Goal: Task Accomplishment & Management: Manage account settings

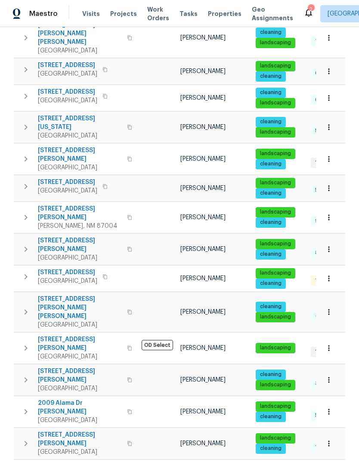
scroll to position [218, 0]
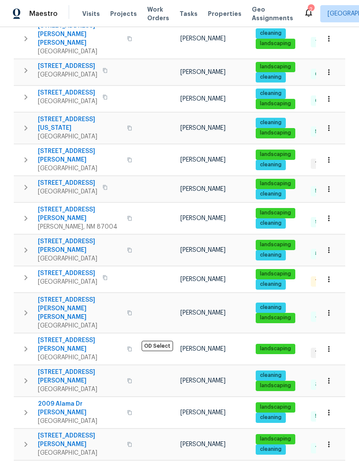
click at [23, 213] on icon "button" at bounding box center [26, 218] width 10 height 10
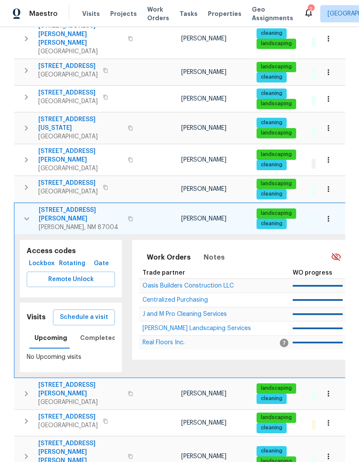
click at [96, 312] on span "Schedule a visit" at bounding box center [84, 317] width 48 height 11
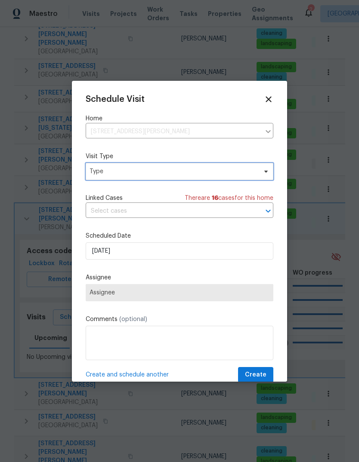
click at [157, 170] on span "Type" at bounding box center [172, 171] width 167 height 9
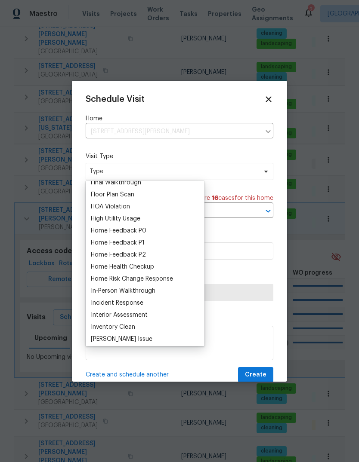
scroll to position [226, 0]
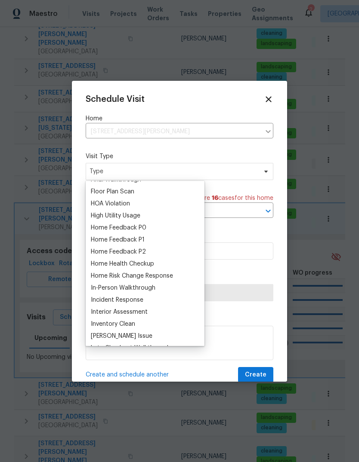
click at [140, 264] on div "Home Health Checkup" at bounding box center [122, 264] width 63 height 9
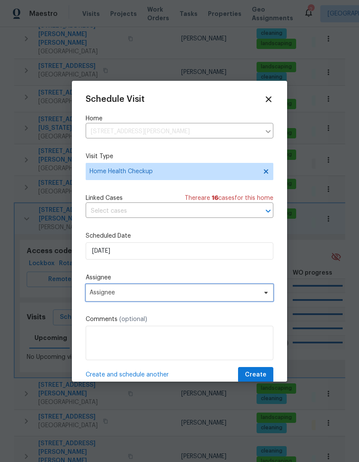
click at [166, 294] on span "Assignee" at bounding box center [173, 292] width 169 height 7
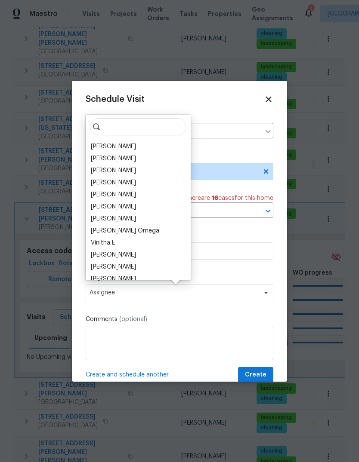
click at [123, 147] on div "[PERSON_NAME]" at bounding box center [113, 146] width 45 height 9
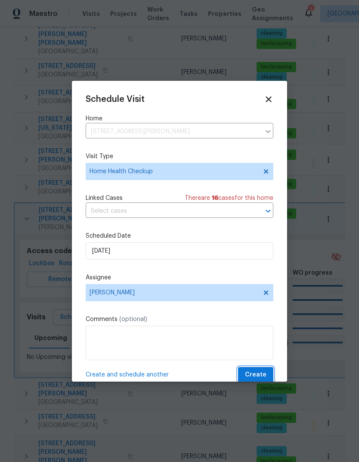
click at [254, 377] on span "Create" at bounding box center [255, 375] width 21 height 11
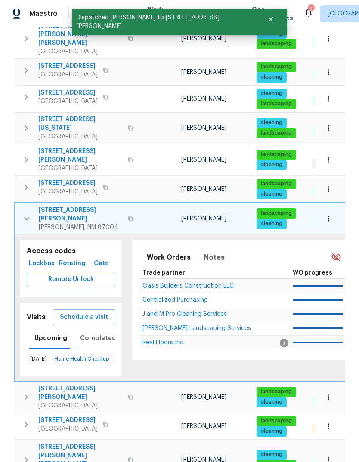
click at [28, 214] on icon "button" at bounding box center [26, 219] width 10 height 10
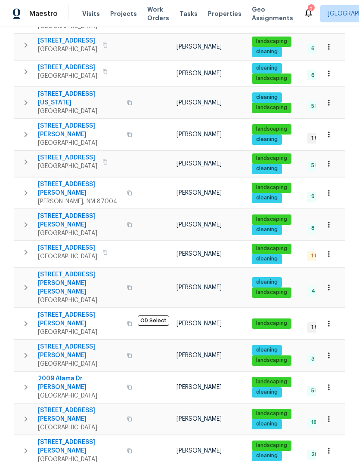
scroll to position [0, 0]
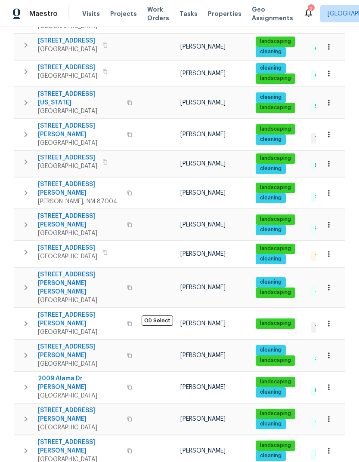
click at [305, 11] on icon at bounding box center [308, 13] width 7 height 9
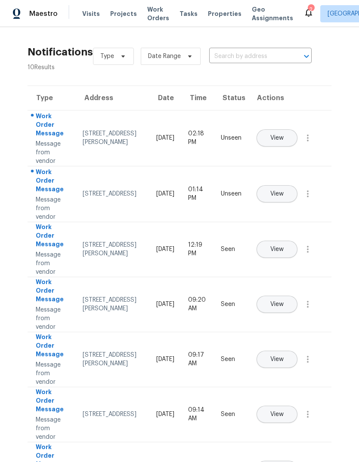
click at [283, 135] on span "View" at bounding box center [276, 138] width 13 height 6
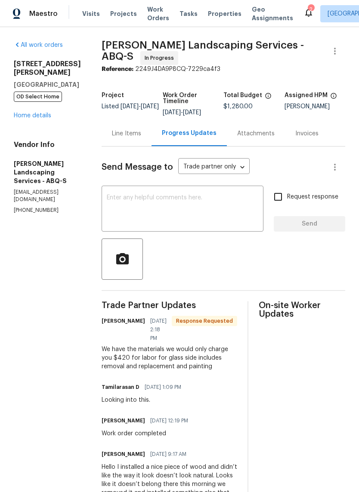
click at [303, 8] on icon at bounding box center [308, 12] width 10 height 10
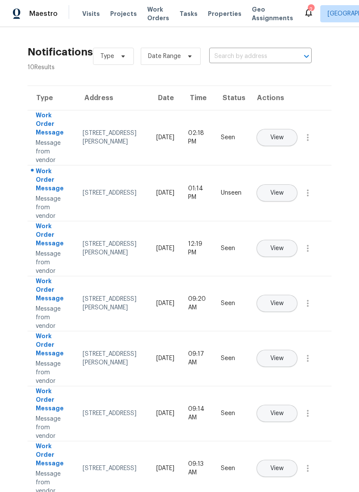
click at [297, 185] on button "View" at bounding box center [276, 192] width 41 height 17
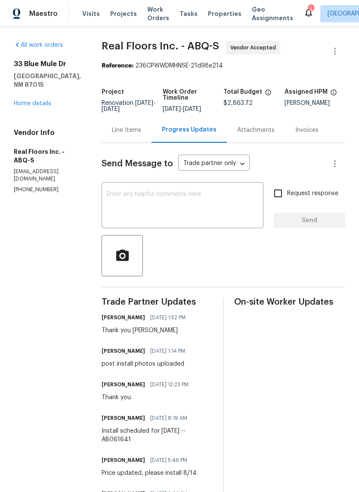
click at [127, 132] on div "Line Items" at bounding box center [126, 130] width 29 height 9
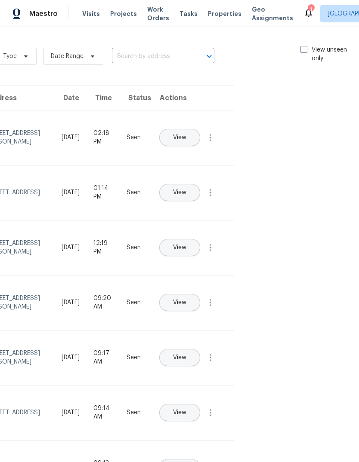
scroll to position [0, 97]
click at [301, 46] on span at bounding box center [303, 49] width 7 height 7
click at [301, 46] on input "View unseen only" at bounding box center [303, 49] width 6 height 6
checkbox input "true"
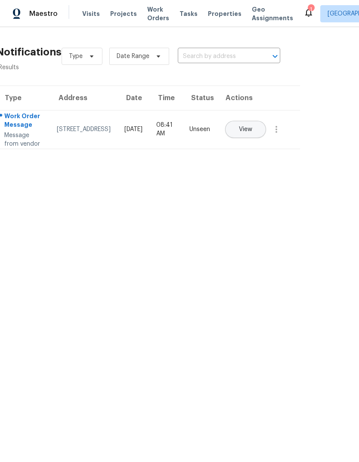
scroll to position [0, 32]
click at [251, 127] on span "View" at bounding box center [244, 129] width 13 height 6
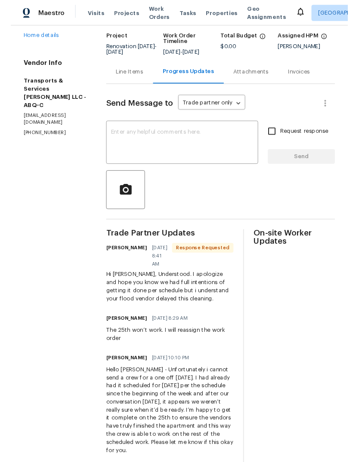
scroll to position [61, 0]
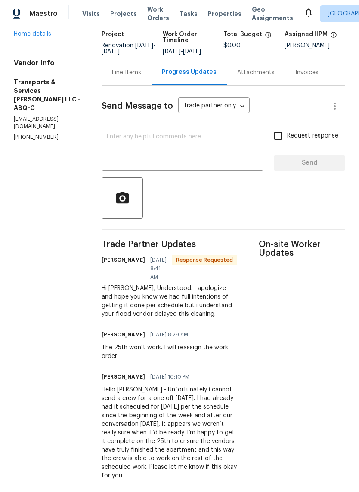
click at [138, 140] on textarea at bounding box center [182, 149] width 151 height 30
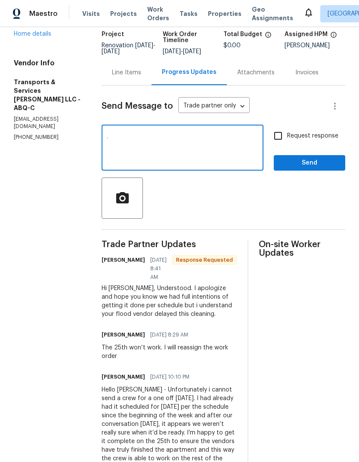
type textarea "."
click at [315, 166] on span "Send" at bounding box center [309, 163] width 58 height 11
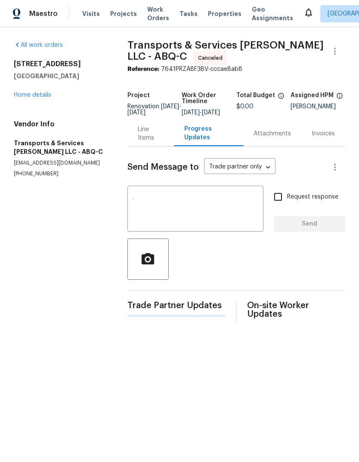
scroll to position [0, 0]
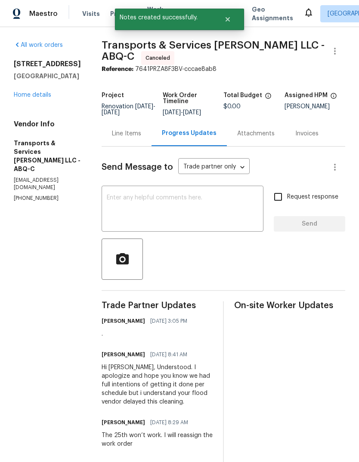
click at [31, 92] on link "Home details" at bounding box center [32, 95] width 37 height 6
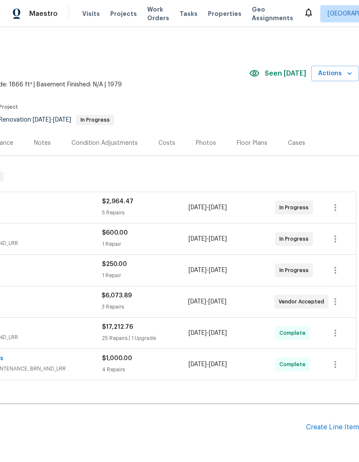
scroll to position [0, 127]
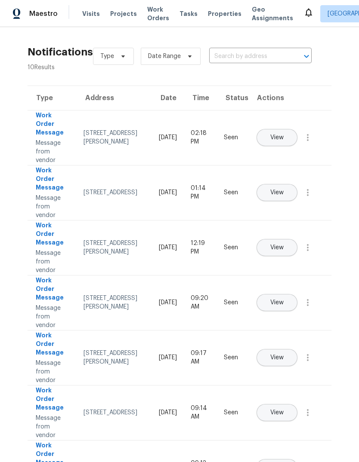
click at [148, 11] on span "Work Orders" at bounding box center [158, 13] width 22 height 17
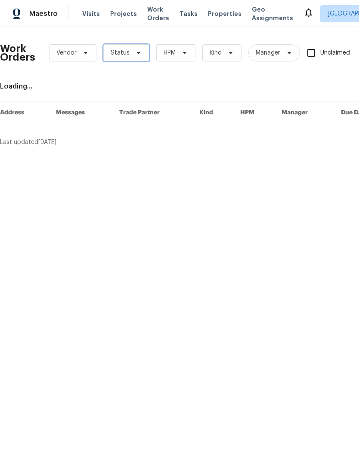
click at [134, 48] on span "Status" at bounding box center [126, 52] width 46 height 17
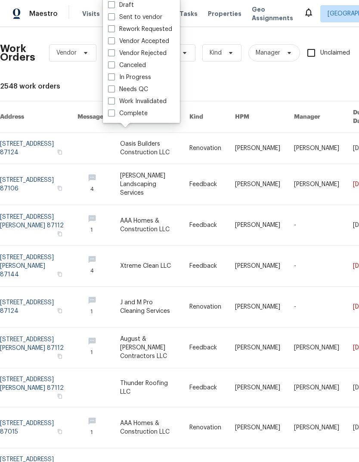
click at [139, 87] on label "Needs QC" at bounding box center [128, 89] width 40 height 9
click at [113, 87] on input "Needs QC" at bounding box center [111, 88] width 6 height 6
checkbox input "true"
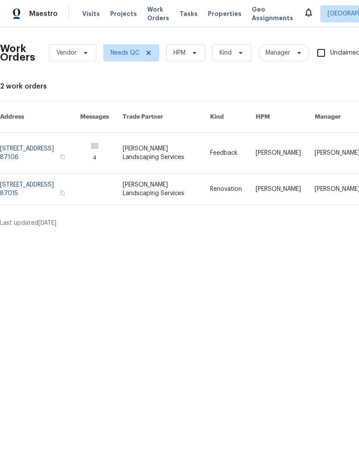
click at [233, 146] on link at bounding box center [233, 153] width 46 height 40
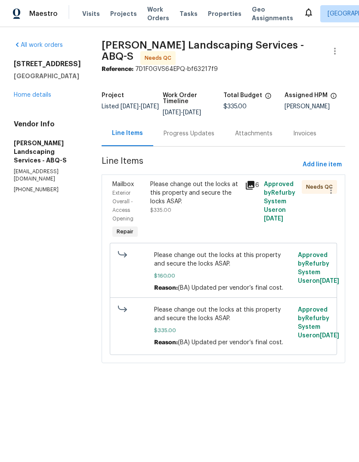
click at [148, 16] on span "Work Orders" at bounding box center [158, 13] width 22 height 17
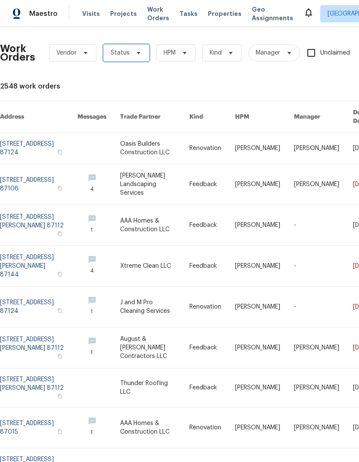
click at [136, 54] on icon at bounding box center [138, 52] width 7 height 7
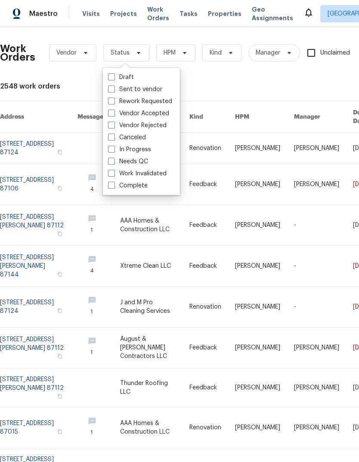
click at [126, 162] on label "Needs QC" at bounding box center [128, 161] width 40 height 9
click at [113, 162] on input "Needs QC" at bounding box center [111, 160] width 6 height 6
checkbox input "true"
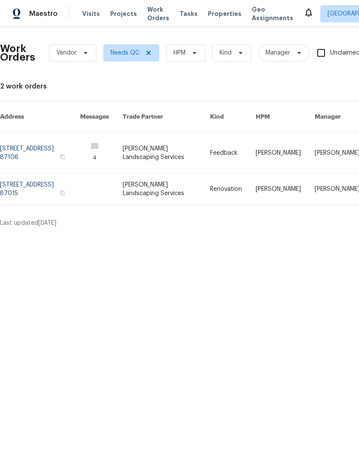
click at [35, 181] on link at bounding box center [40, 189] width 80 height 31
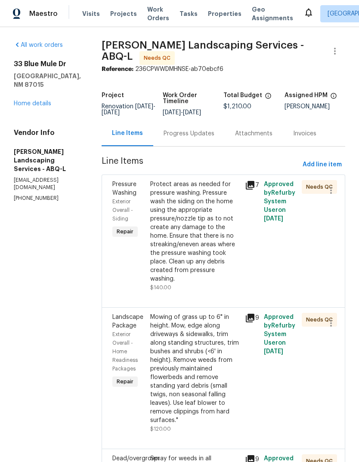
click at [227, 254] on div "Protect areas as needed for pressure washing. Pressure wash the siding on the h…" at bounding box center [194, 231] width 89 height 103
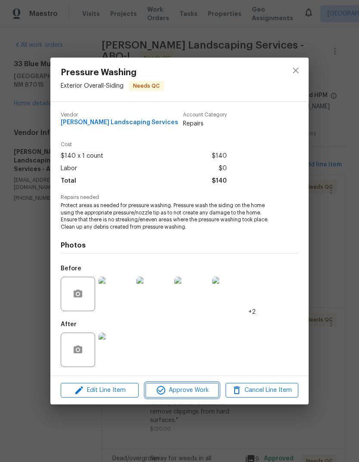
click at [196, 390] on span "Approve Work" at bounding box center [181, 390] width 67 height 11
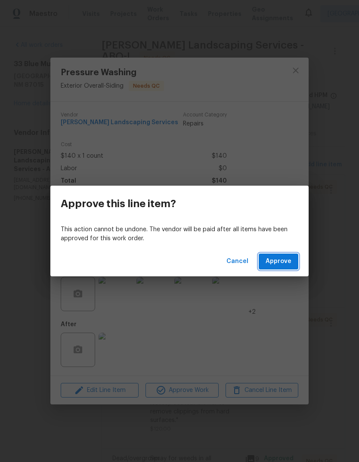
click at [282, 261] on span "Approve" at bounding box center [278, 261] width 26 height 11
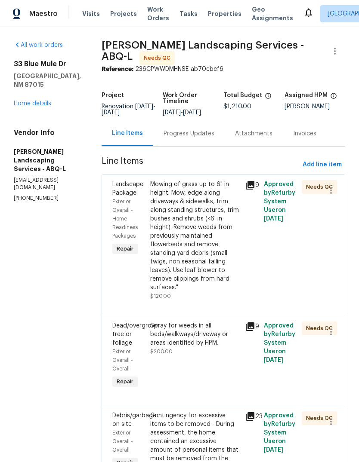
click at [223, 239] on div "Mowing of grass up to 6" in height. Mow, edge along driveways & sidewalks, trim…" at bounding box center [194, 236] width 89 height 112
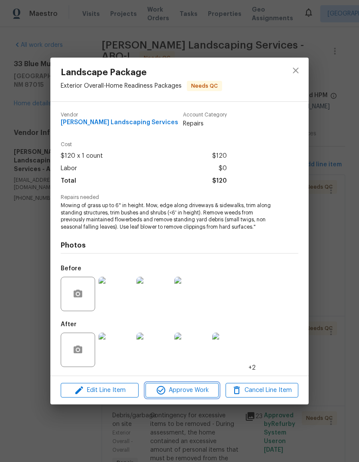
click at [186, 389] on span "Approve Work" at bounding box center [181, 390] width 67 height 11
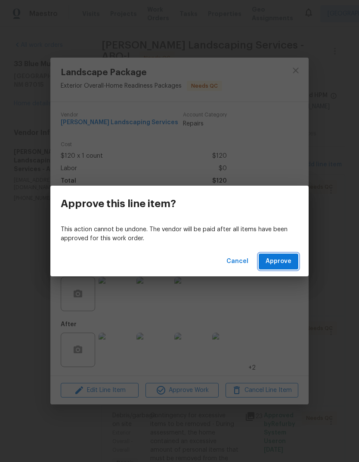
click at [279, 263] on span "Approve" at bounding box center [278, 261] width 26 height 11
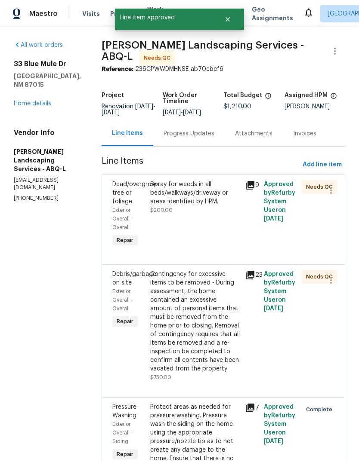
click at [212, 236] on div "Spray for weeds in all beds/walkways/driveway or areas identified by HPM. $200.…" at bounding box center [194, 215] width 95 height 74
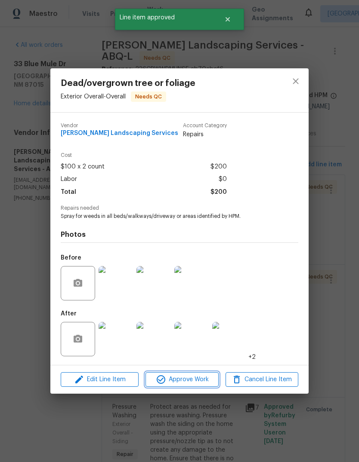
click at [187, 379] on span "Approve Work" at bounding box center [181, 379] width 67 height 11
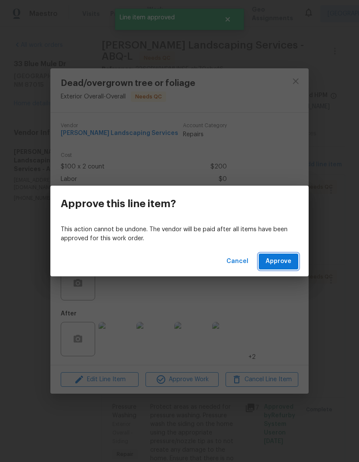
click at [281, 261] on span "Approve" at bounding box center [278, 261] width 26 height 11
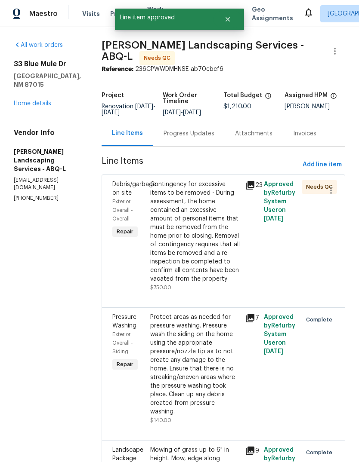
click at [207, 258] on div "Contingency for excessive items to be removed - During assessment, the home con…" at bounding box center [194, 231] width 89 height 103
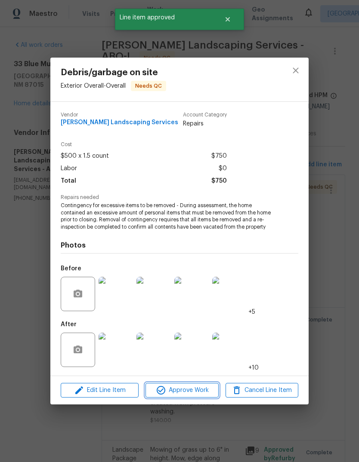
click at [187, 392] on span "Approve Work" at bounding box center [181, 390] width 67 height 11
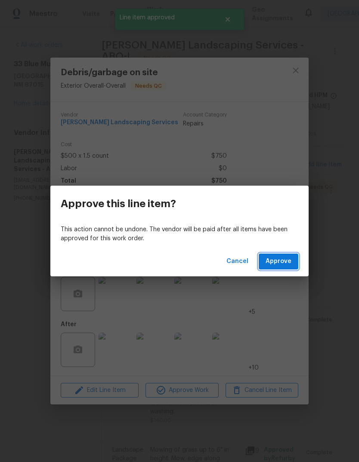
click at [274, 264] on span "Approve" at bounding box center [278, 261] width 26 height 11
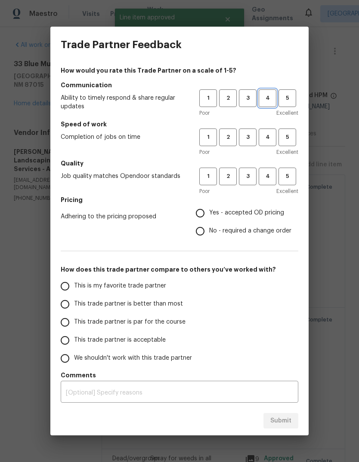
click at [262, 95] on span "4" at bounding box center [267, 98] width 16 height 10
click at [250, 138] on span "3" at bounding box center [247, 137] width 16 height 10
click at [245, 180] on span "3" at bounding box center [247, 177] width 16 height 10
click at [200, 215] on input "Yes - accepted OD pricing" at bounding box center [200, 213] width 18 height 18
radio input "true"
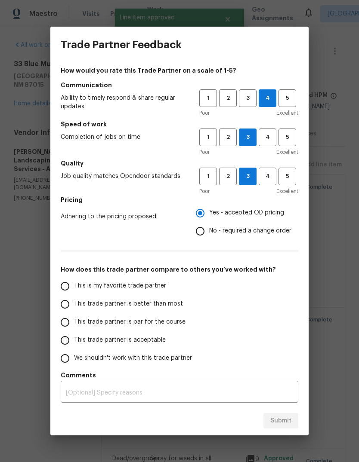
click at [71, 297] on label "This trade partner is better than most" at bounding box center [124, 304] width 136 height 18
click at [71, 297] on input "This trade partner is better than most" at bounding box center [65, 304] width 18 height 18
click at [282, 419] on span "Submit" at bounding box center [280, 421] width 21 height 11
radio input "true"
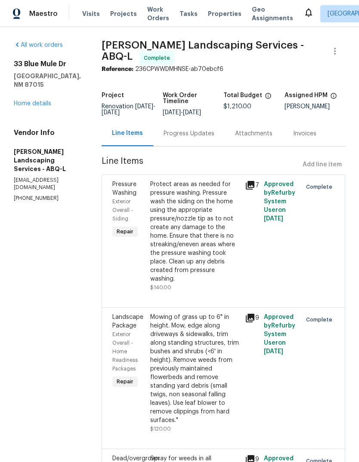
click at [212, 18] on span "Properties" at bounding box center [225, 13] width 34 height 9
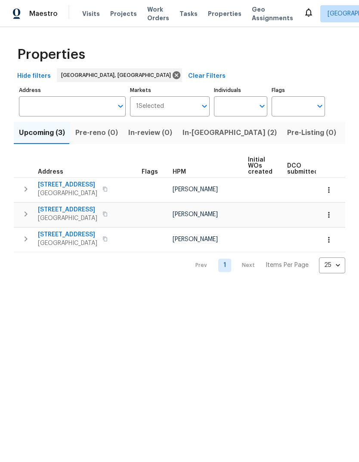
click at [189, 134] on span "In-[GEOGRAPHIC_DATA] (2)" at bounding box center [229, 133] width 94 height 12
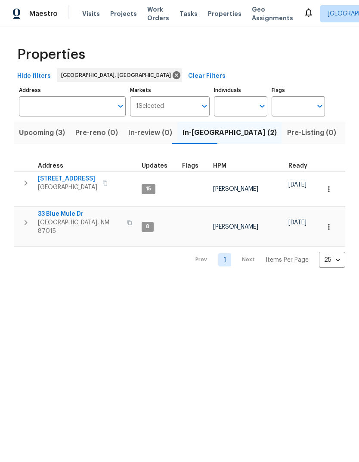
click at [71, 175] on span "[STREET_ADDRESS]" at bounding box center [67, 179] width 59 height 9
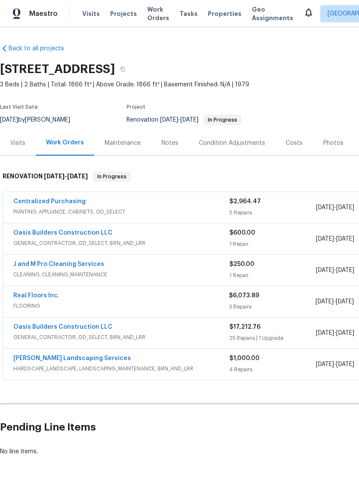
click at [167, 142] on div "Notes" at bounding box center [169, 143] width 17 height 9
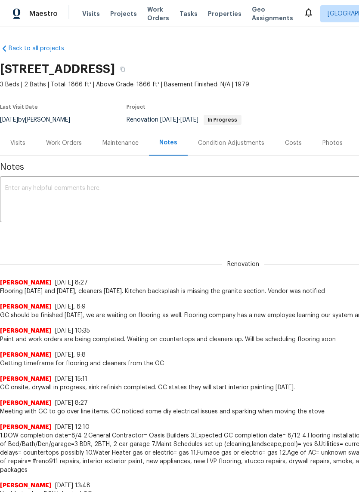
click at [71, 197] on textarea at bounding box center [242, 200] width 475 height 30
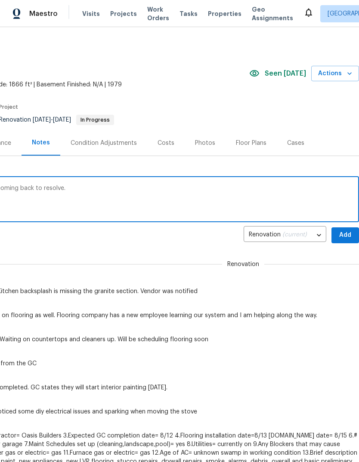
scroll to position [0, 127]
type textarea "Sheet vinyl in hall looks horrible, vendor is coming back to resolve."
click at [340, 233] on span "Add" at bounding box center [345, 235] width 14 height 11
